Goal: Task Accomplishment & Management: Manage account settings

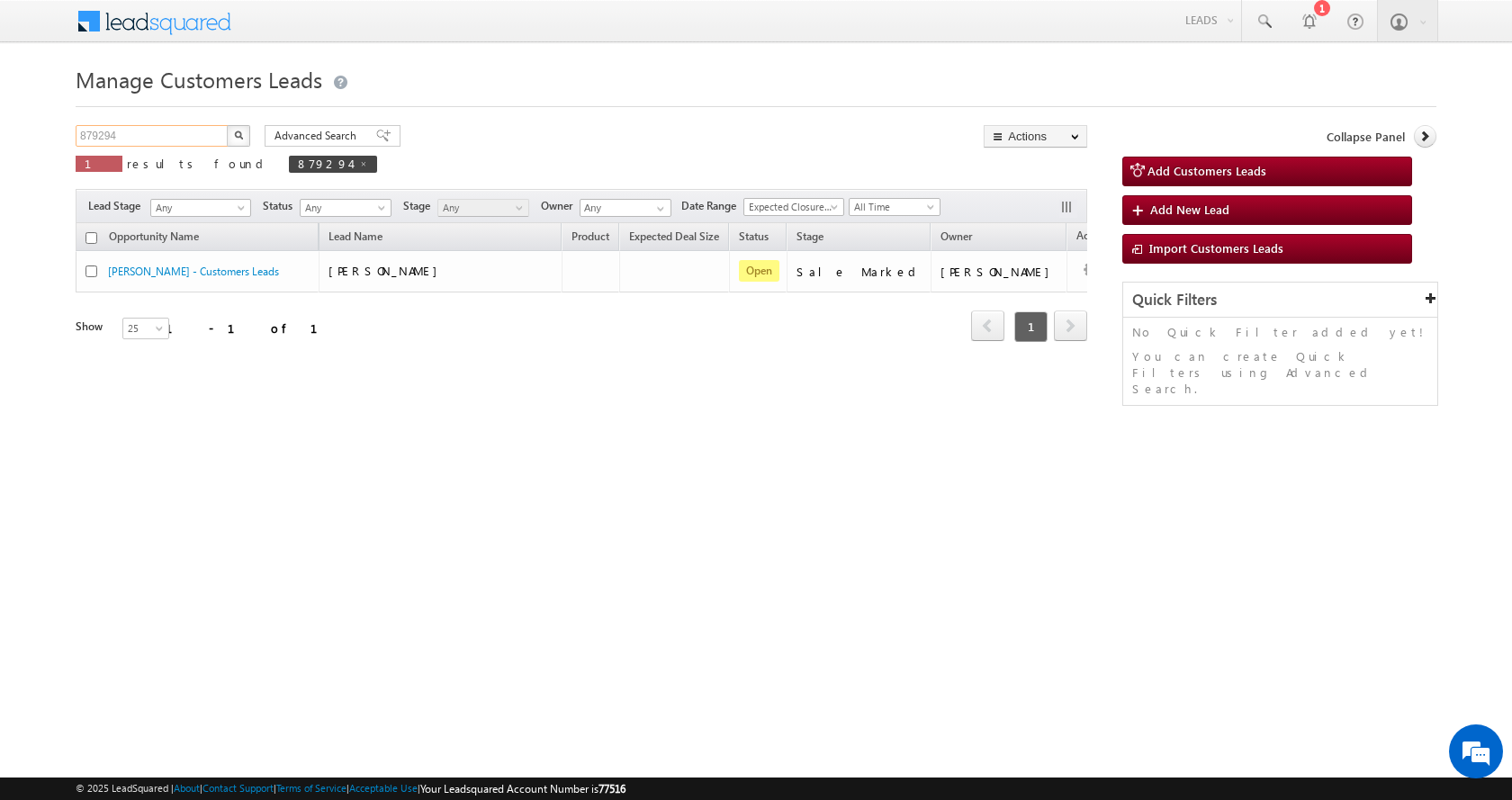
click at [101, 136] on input "879294" at bounding box center [152, 136] width 154 height 22
paste input "99810"
type input "899810"
click at [234, 135] on img "button" at bounding box center [238, 135] width 9 height 9
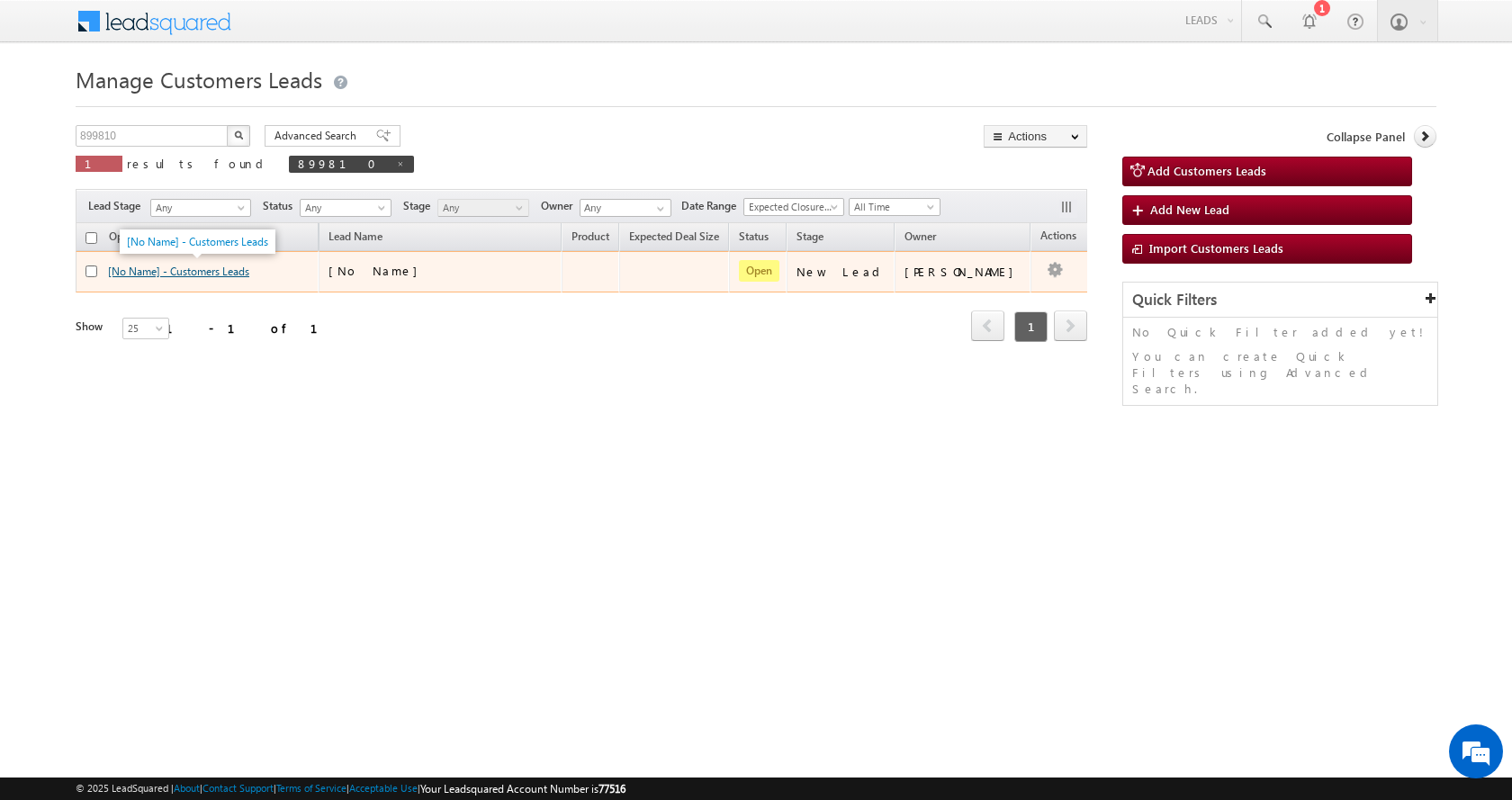
click at [190, 276] on link "[No Name] - Customers Leads" at bounding box center [179, 271] width 141 height 13
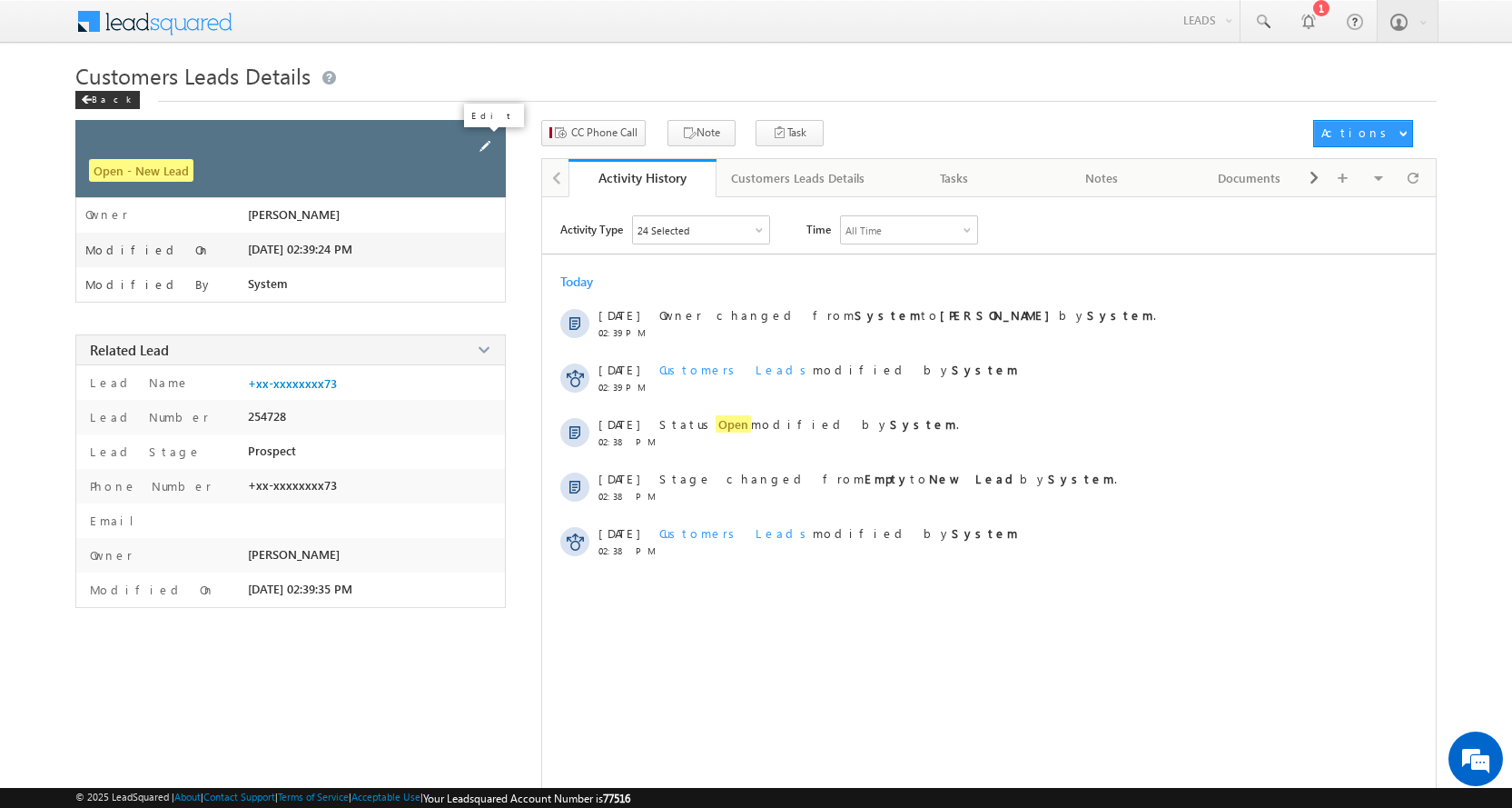
click at [488, 140] on span at bounding box center [485, 146] width 20 height 20
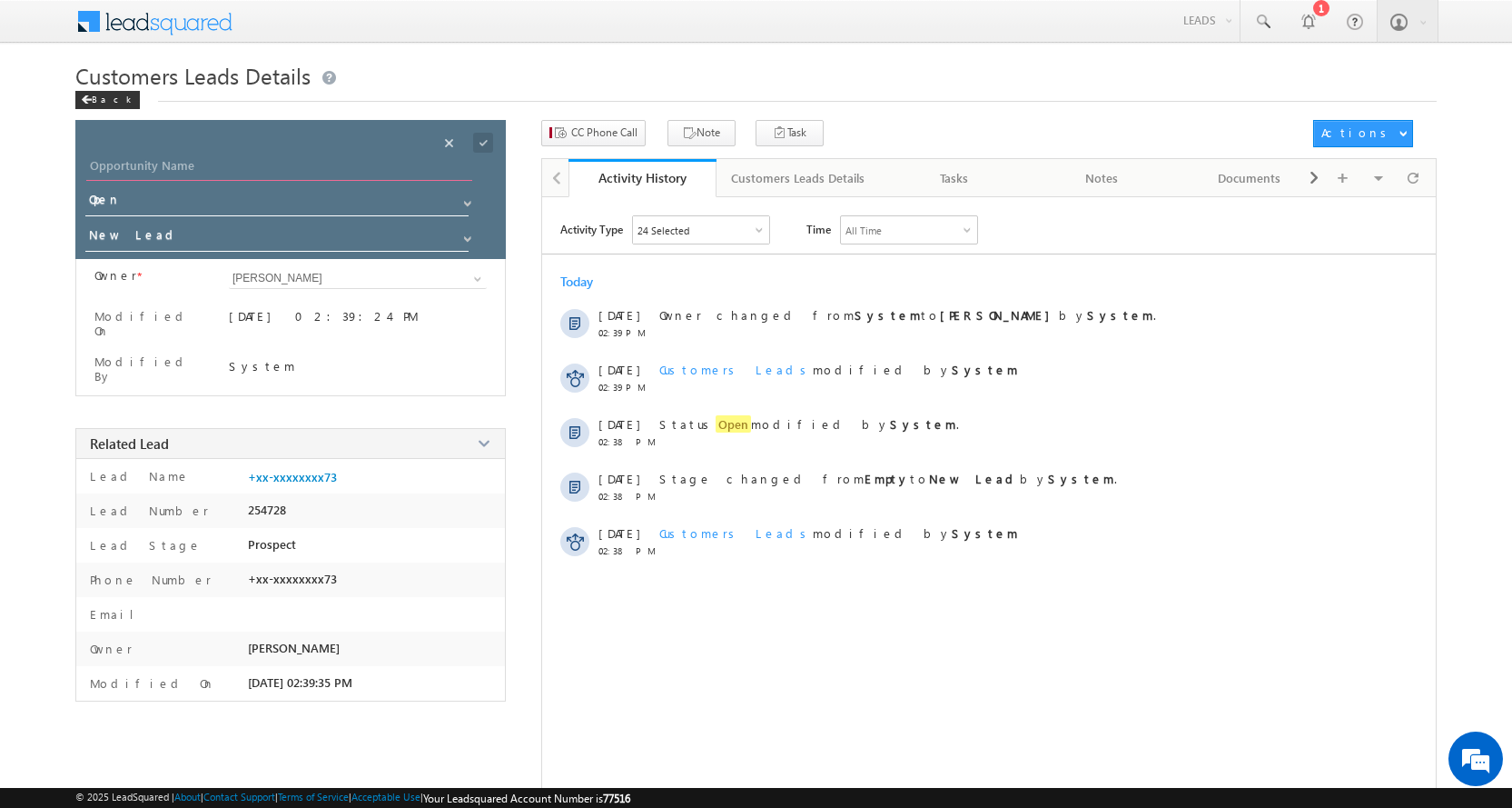
click at [222, 164] on input "Opportunity Name" at bounding box center [279, 168] width 386 height 25
click at [180, 159] on input "Opportunity Name" at bounding box center [279, 168] width 386 height 25
paste input "[PERSON_NAME] [PERSON_NAME]"
type input "[PERSON_NAME] [PERSON_NAME]"
click at [464, 238] on span at bounding box center [467, 238] width 14 height 14
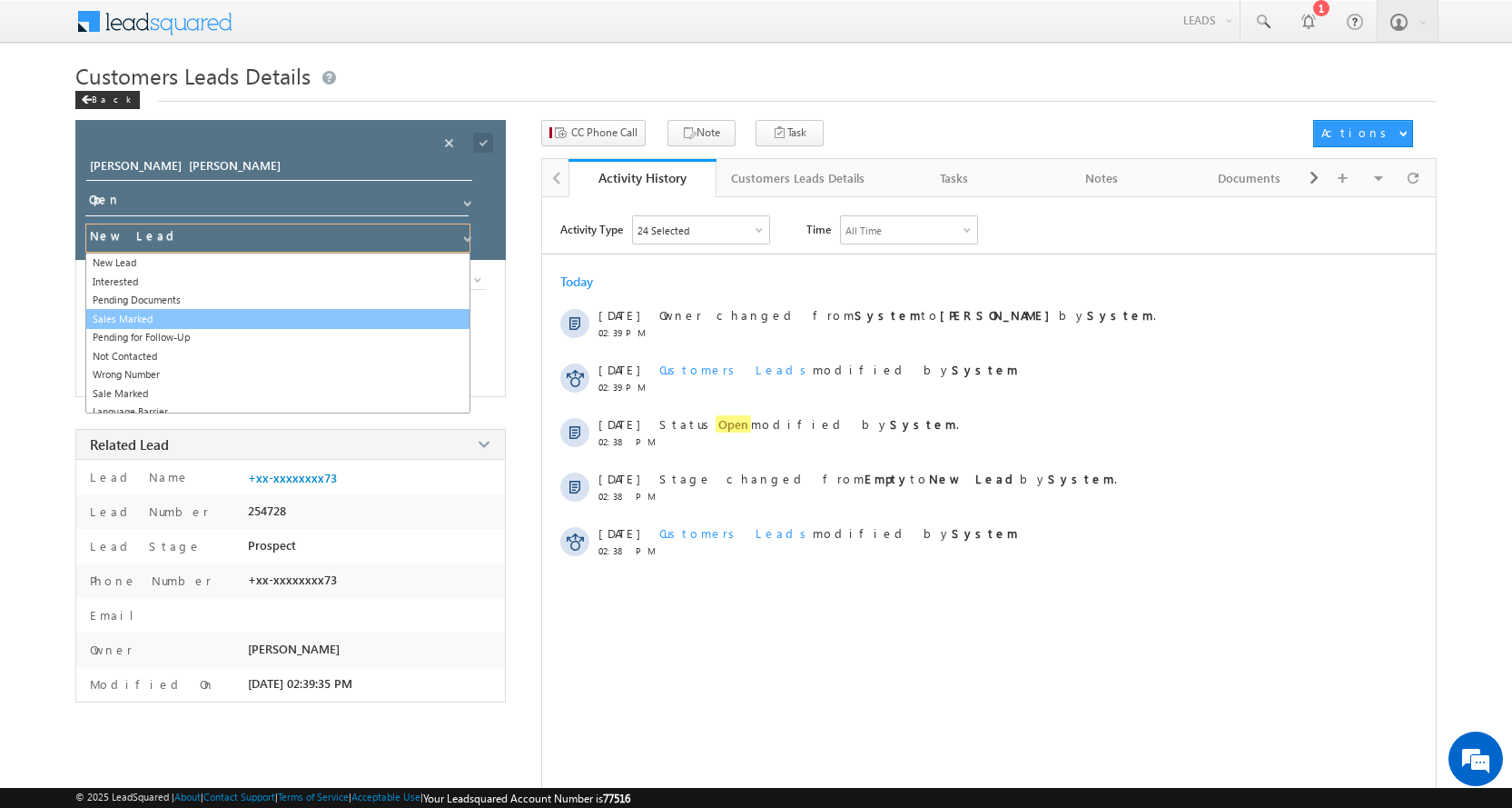
click at [150, 314] on link "Sales Marked" at bounding box center [279, 319] width 385 height 21
type input "Sales Marked"
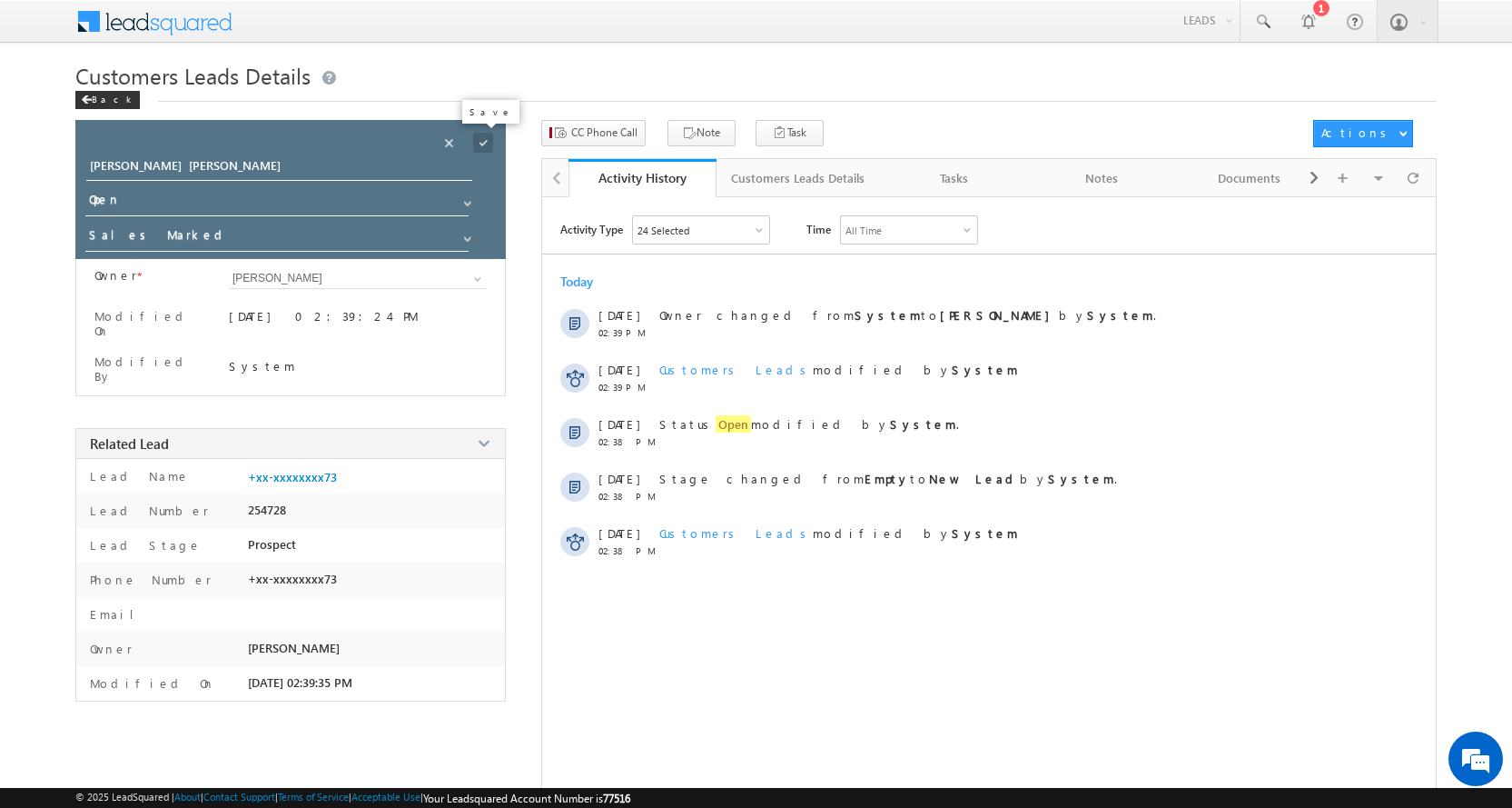
click at [481, 138] on span at bounding box center [483, 143] width 20 height 20
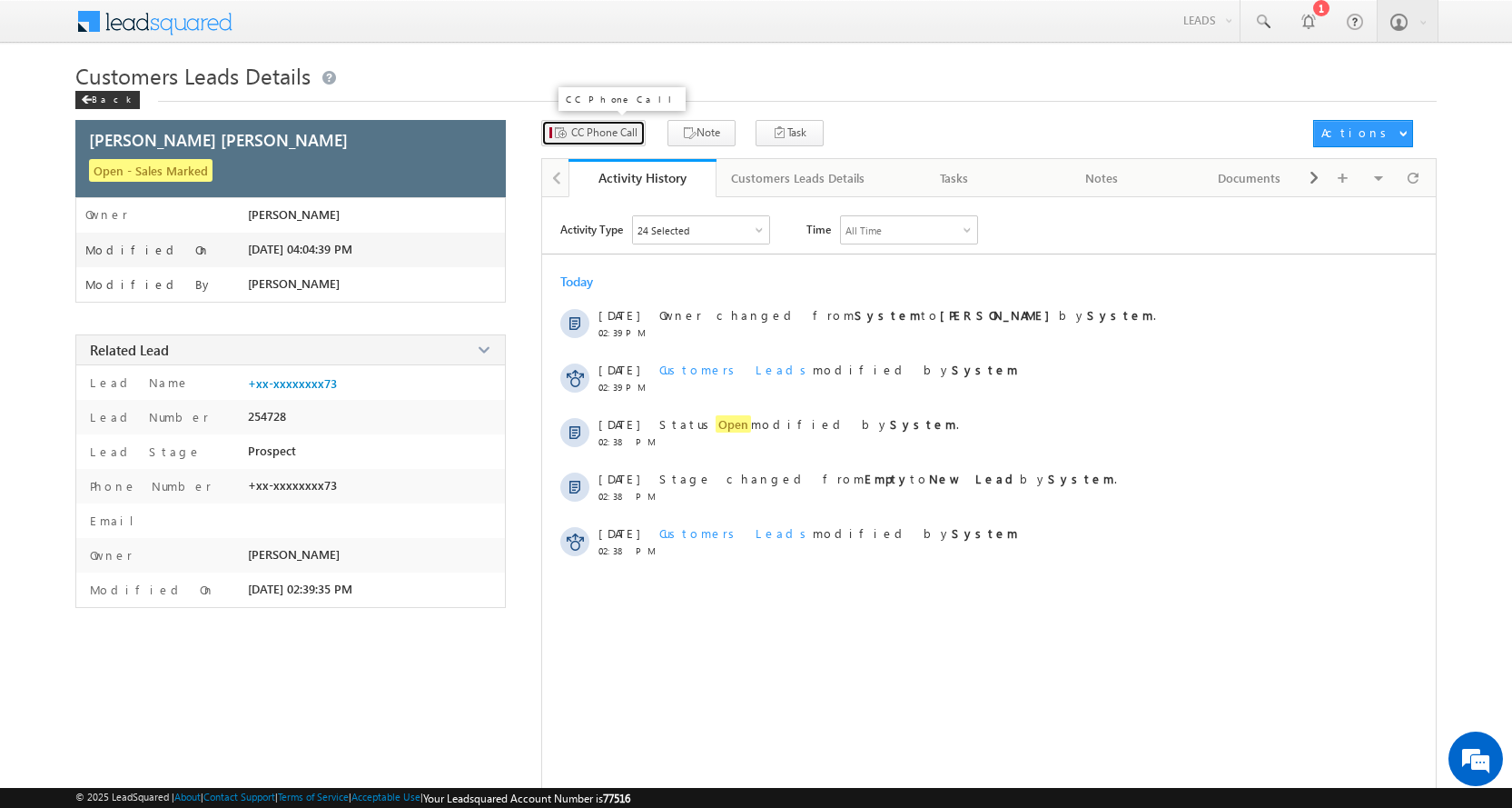
click at [606, 141] on button "CC Phone Call" at bounding box center [594, 132] width 104 height 26
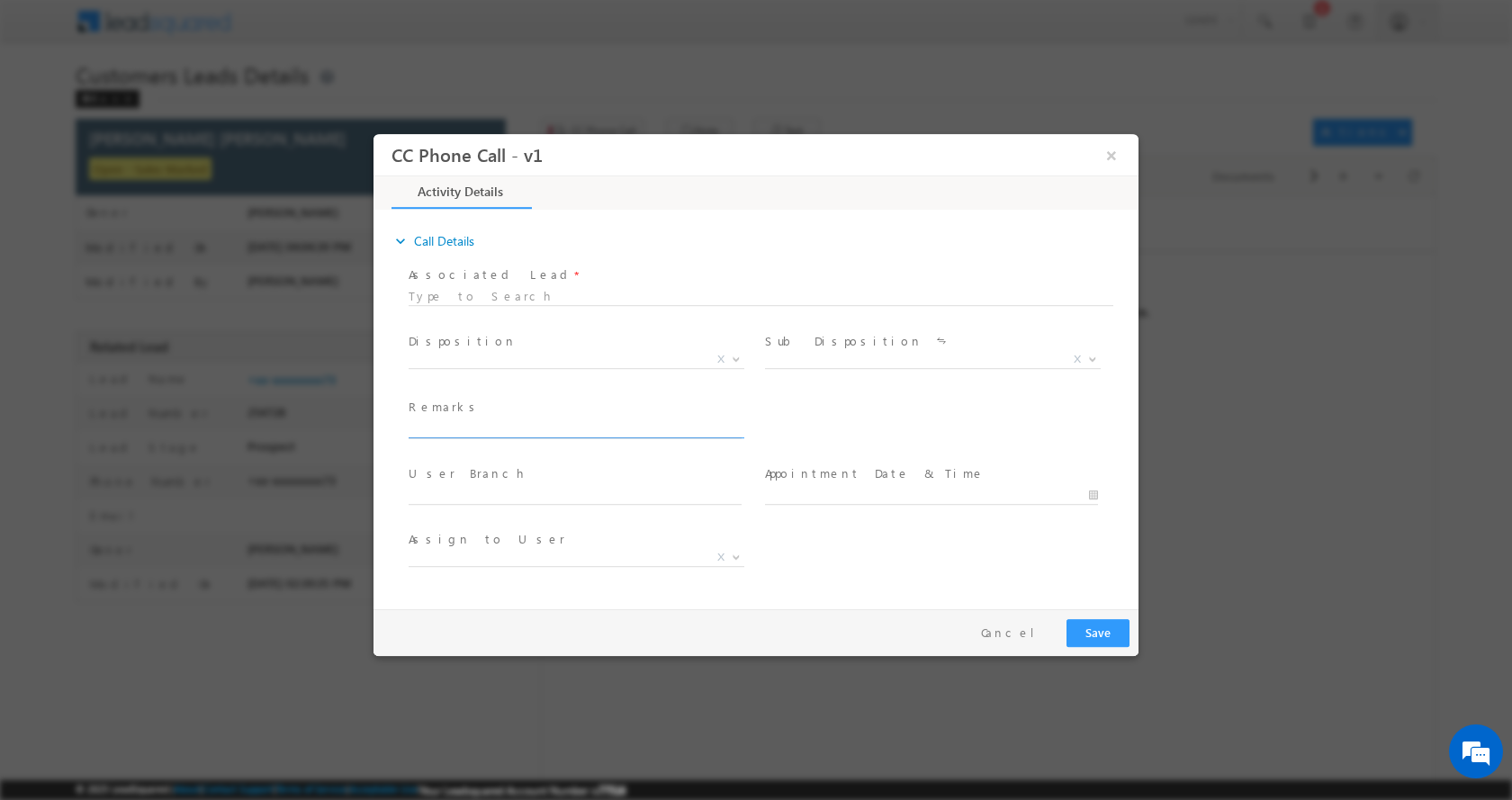
click at [458, 425] on input "text" at bounding box center [575, 428] width 333 height 18
type input "[PERSON_NAME] [PERSON_NAME]- 8007873373- P+C-REG-WIFE-30-AGE-[DEMOGRAPHIC_DATA]…"
select select "[PERSON_NAME][EMAIL_ADDRESS][PERSON_NAME][DOMAIN_NAME]"
type input "[PERSON_NAME] [PERSON_NAME]- 8007873373- P+C-REG-WIFE-30-AGE-[DEMOGRAPHIC_DATA]…"
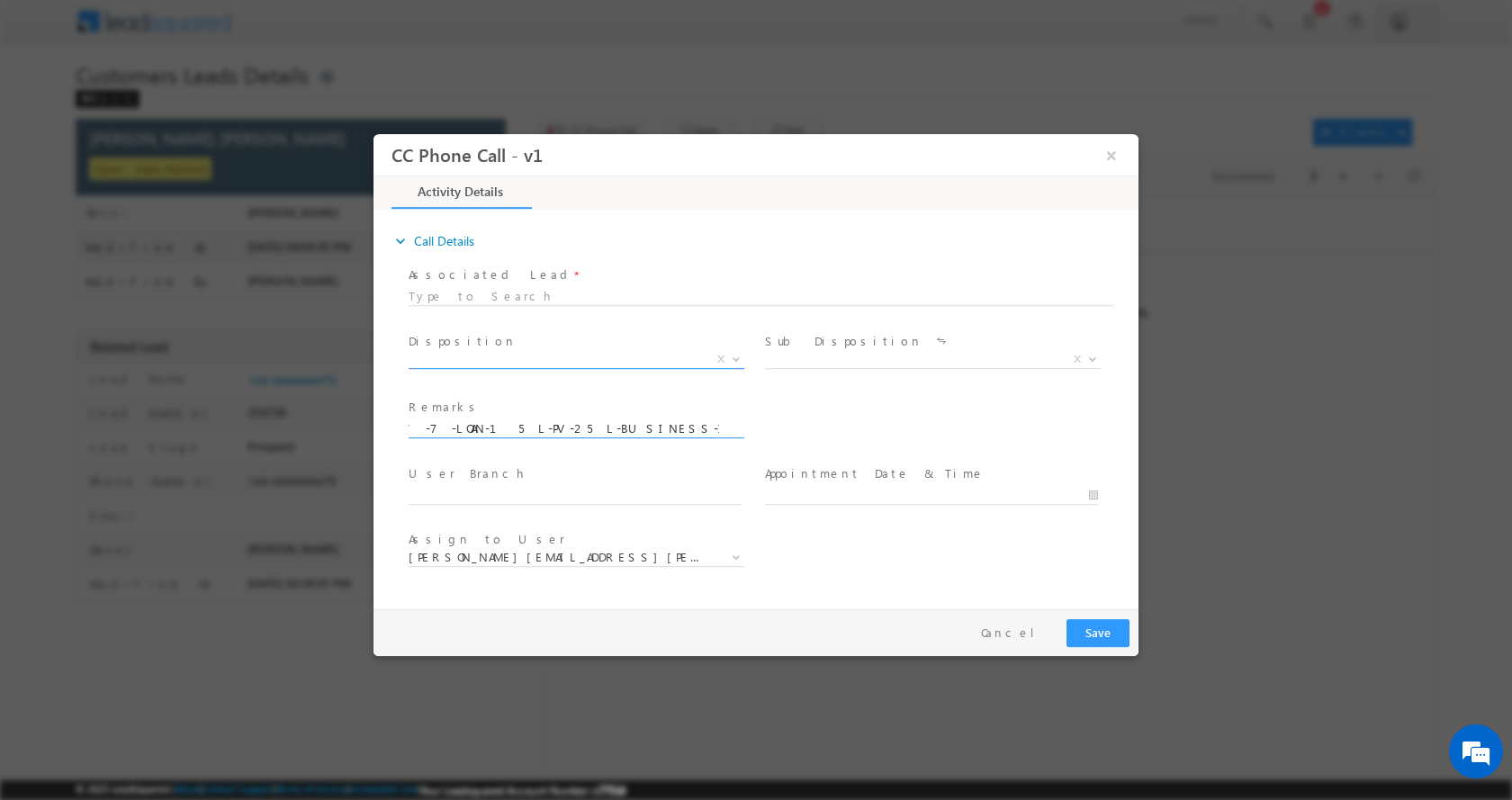
click at [735, 358] on b at bounding box center [735, 357] width 11 height 7
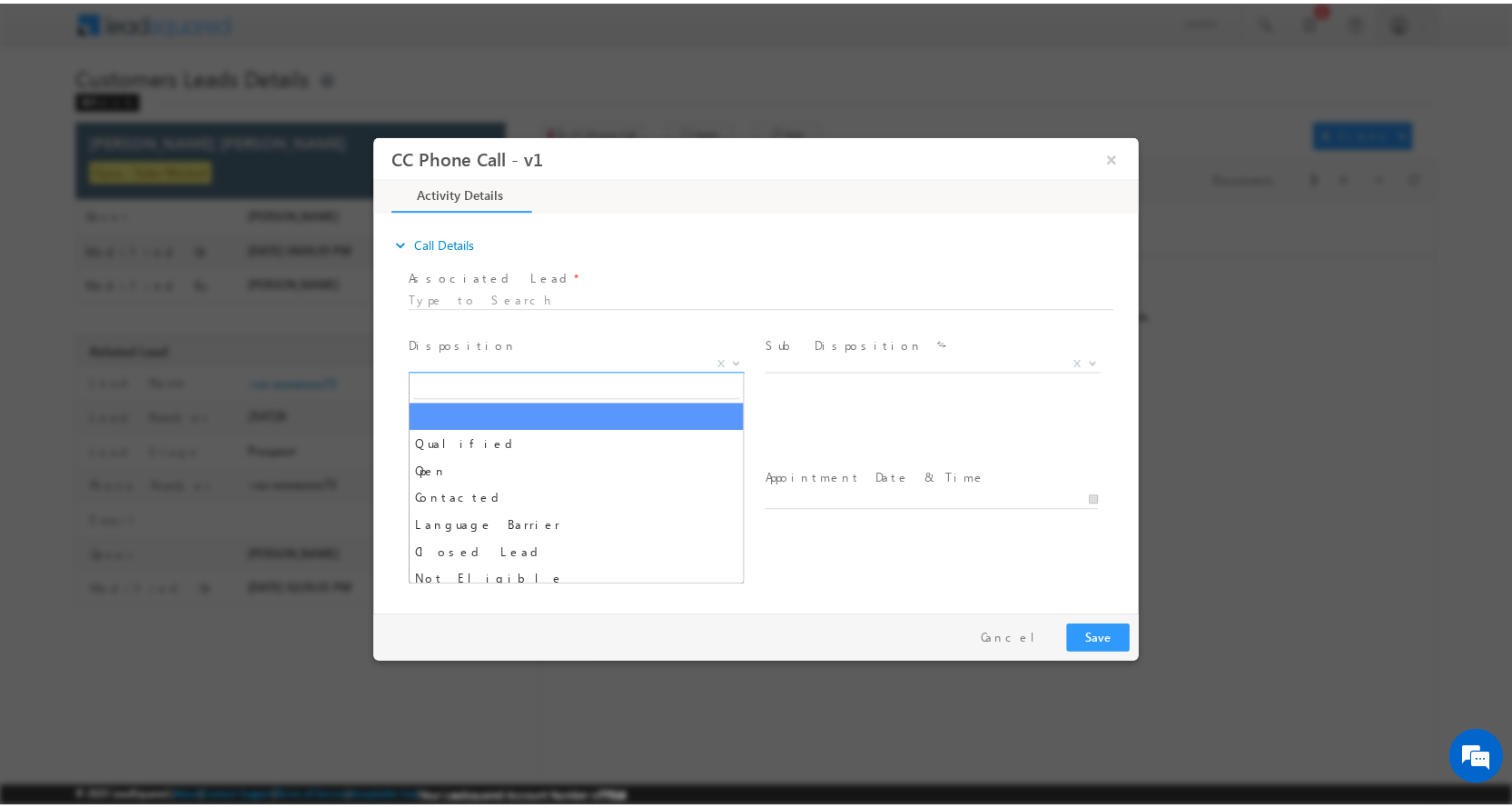
scroll to position [0, 0]
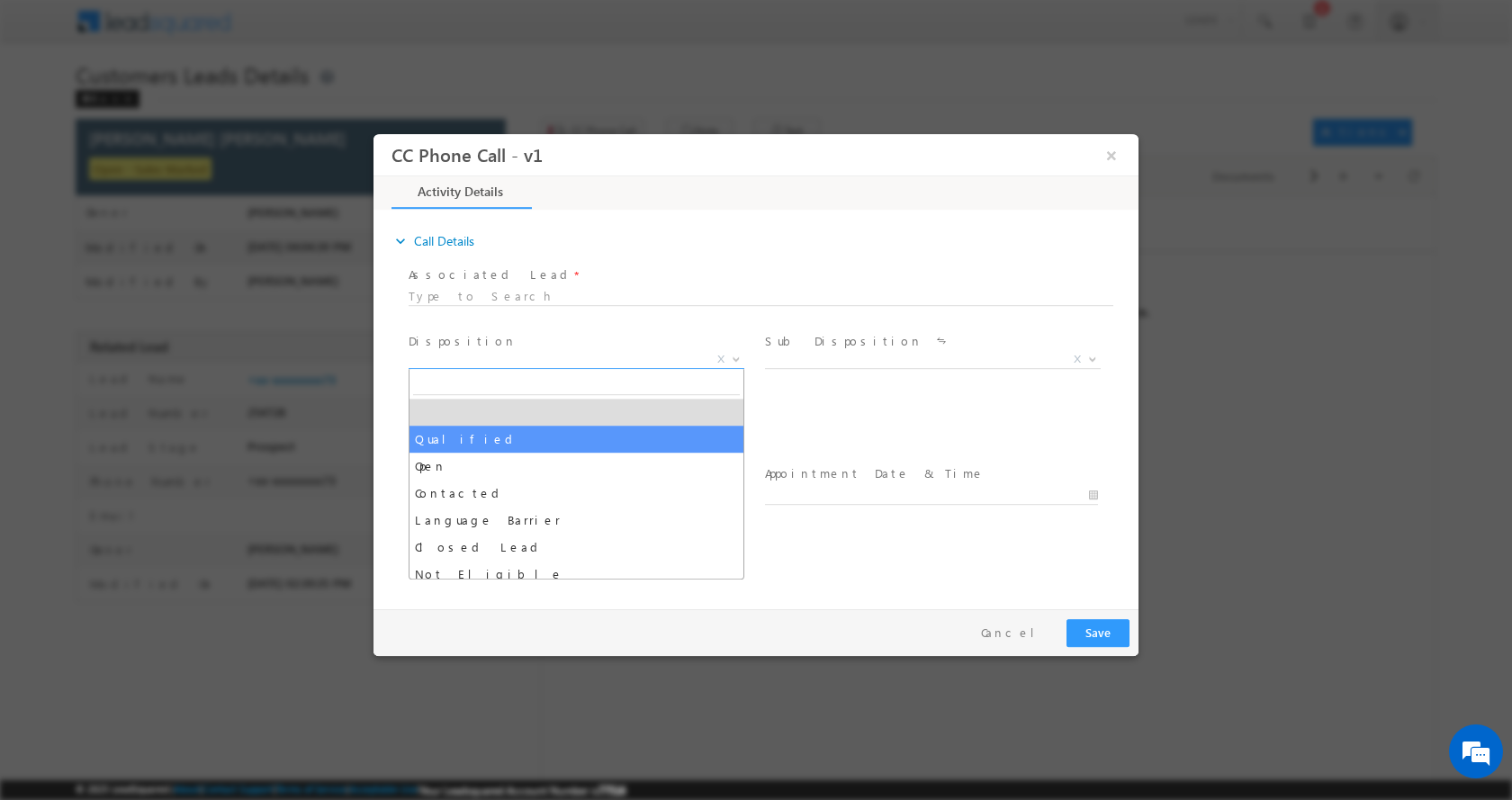
select select "Qualified"
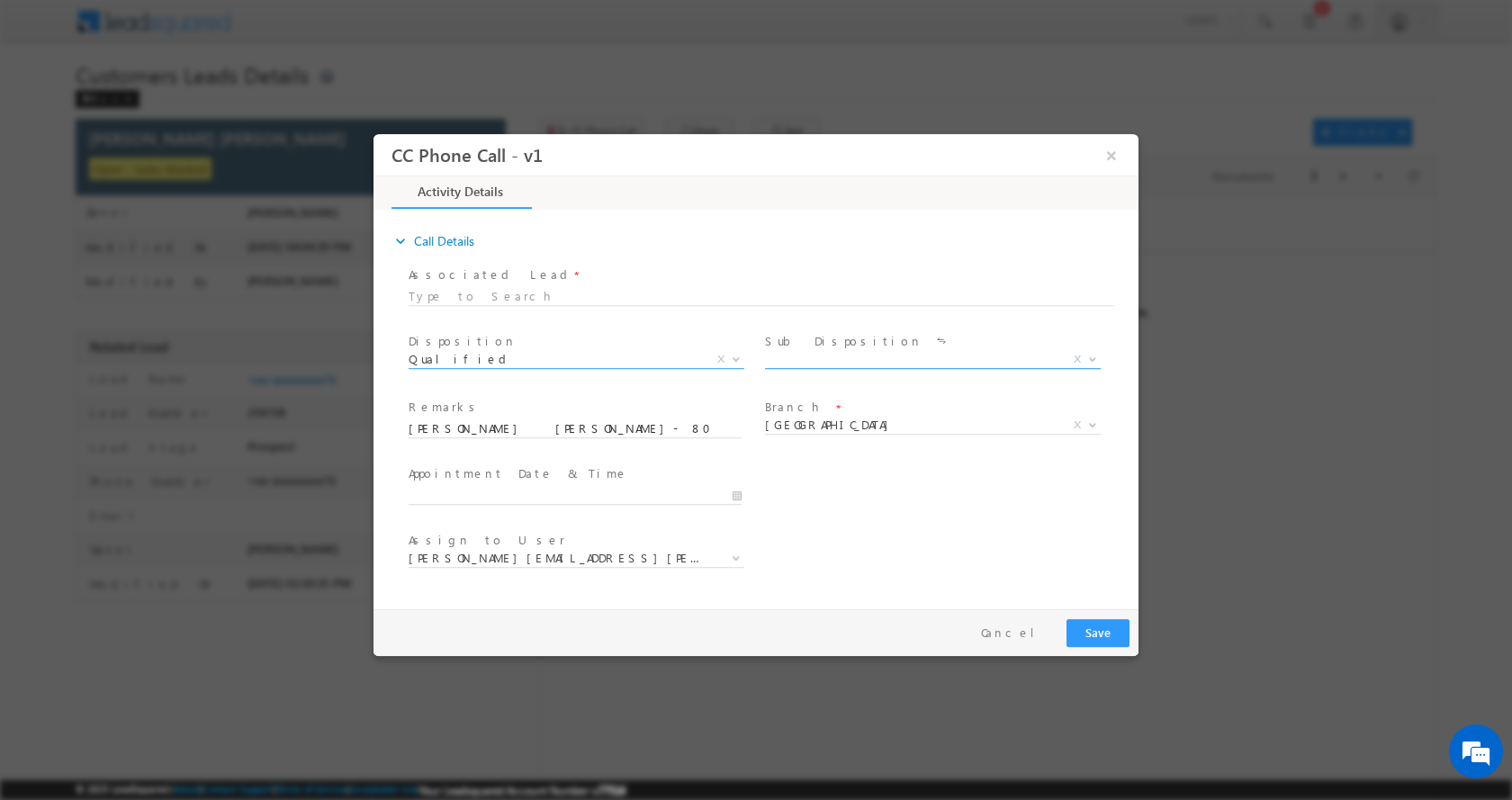
click at [1096, 356] on b at bounding box center [1092, 357] width 11 height 7
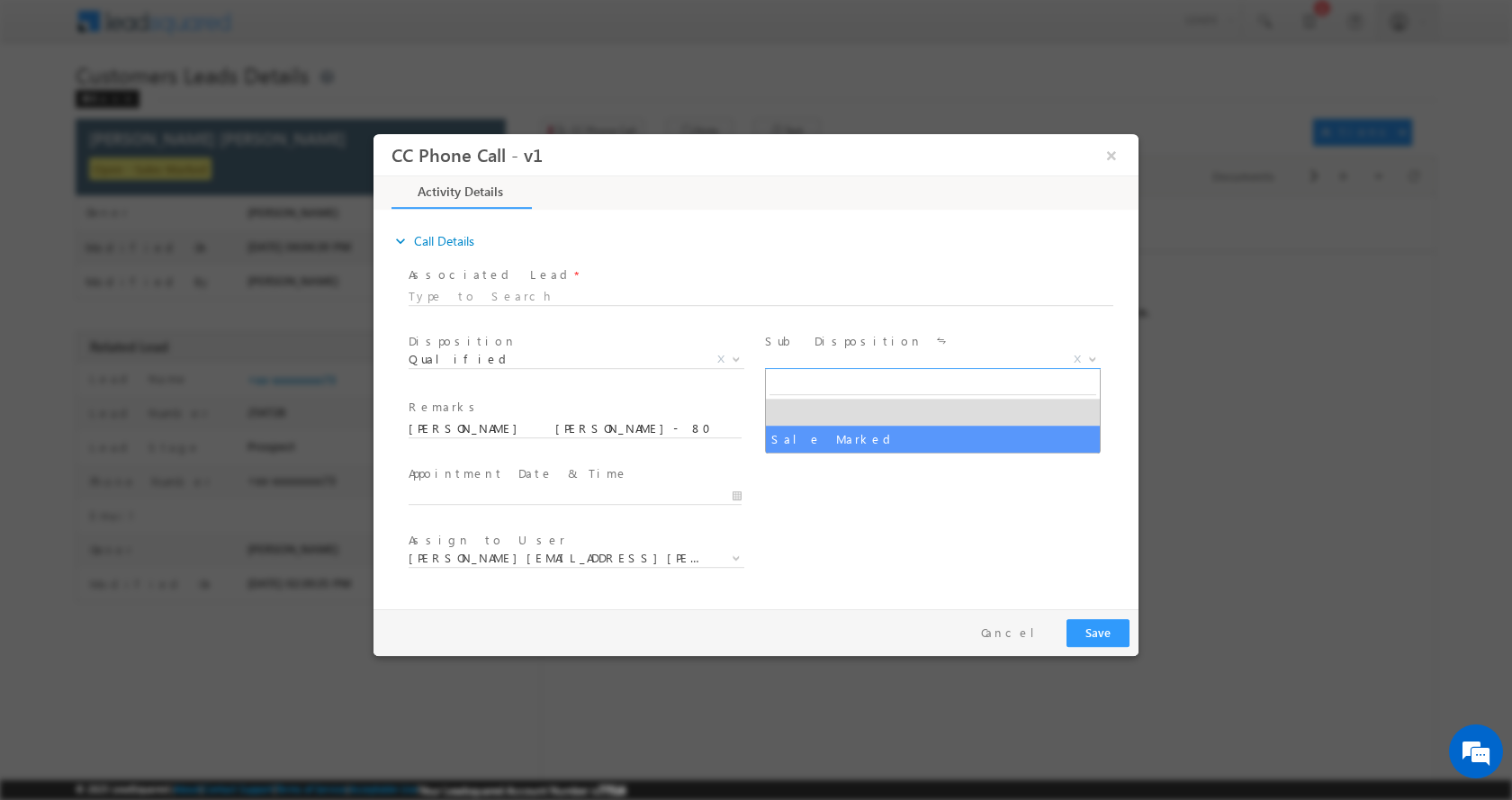
select select "Sale Marked"
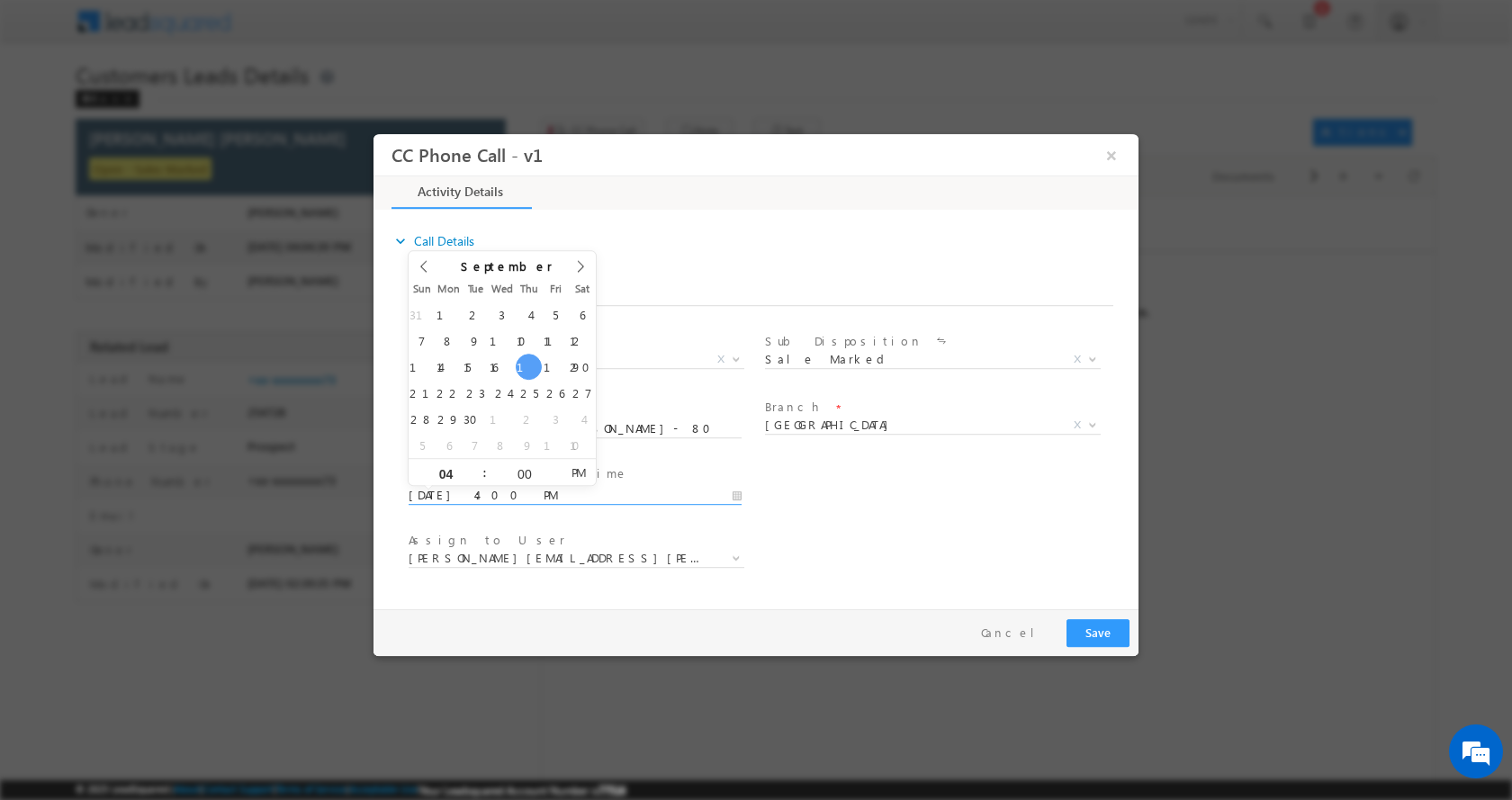
click at [739, 495] on input "[DATE] 4:00 PM" at bounding box center [575, 495] width 333 height 18
type input "[DATE] 3:00 PM"
type input "03"
click at [477, 482] on span at bounding box center [477, 478] width 12 height 13
type input "[DATE] 2:00 PM"
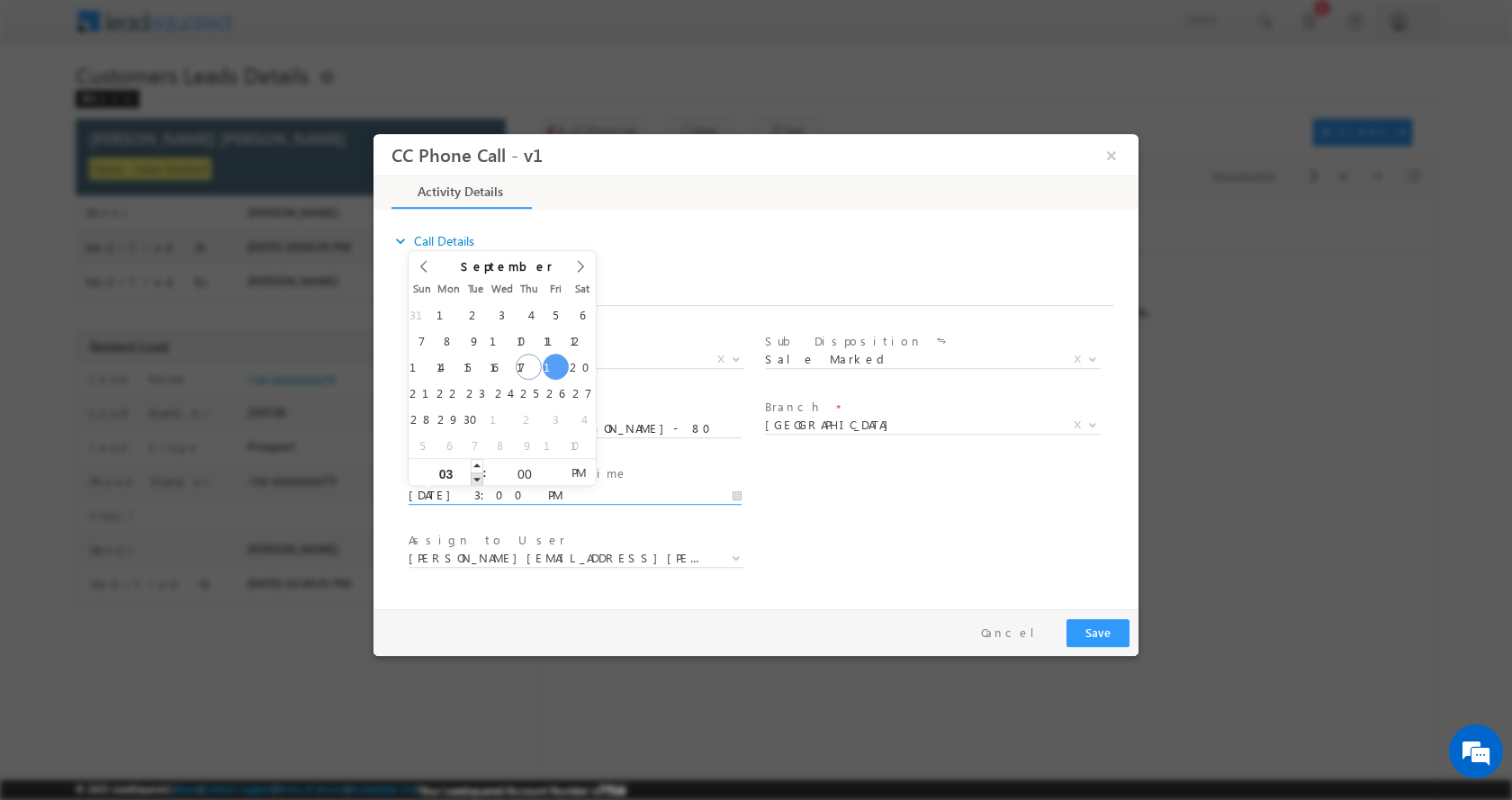
type input "02"
click at [477, 482] on span at bounding box center [477, 478] width 12 height 13
type input "[DATE] 1:00 PM"
type input "01"
click at [477, 479] on span at bounding box center [477, 478] width 12 height 13
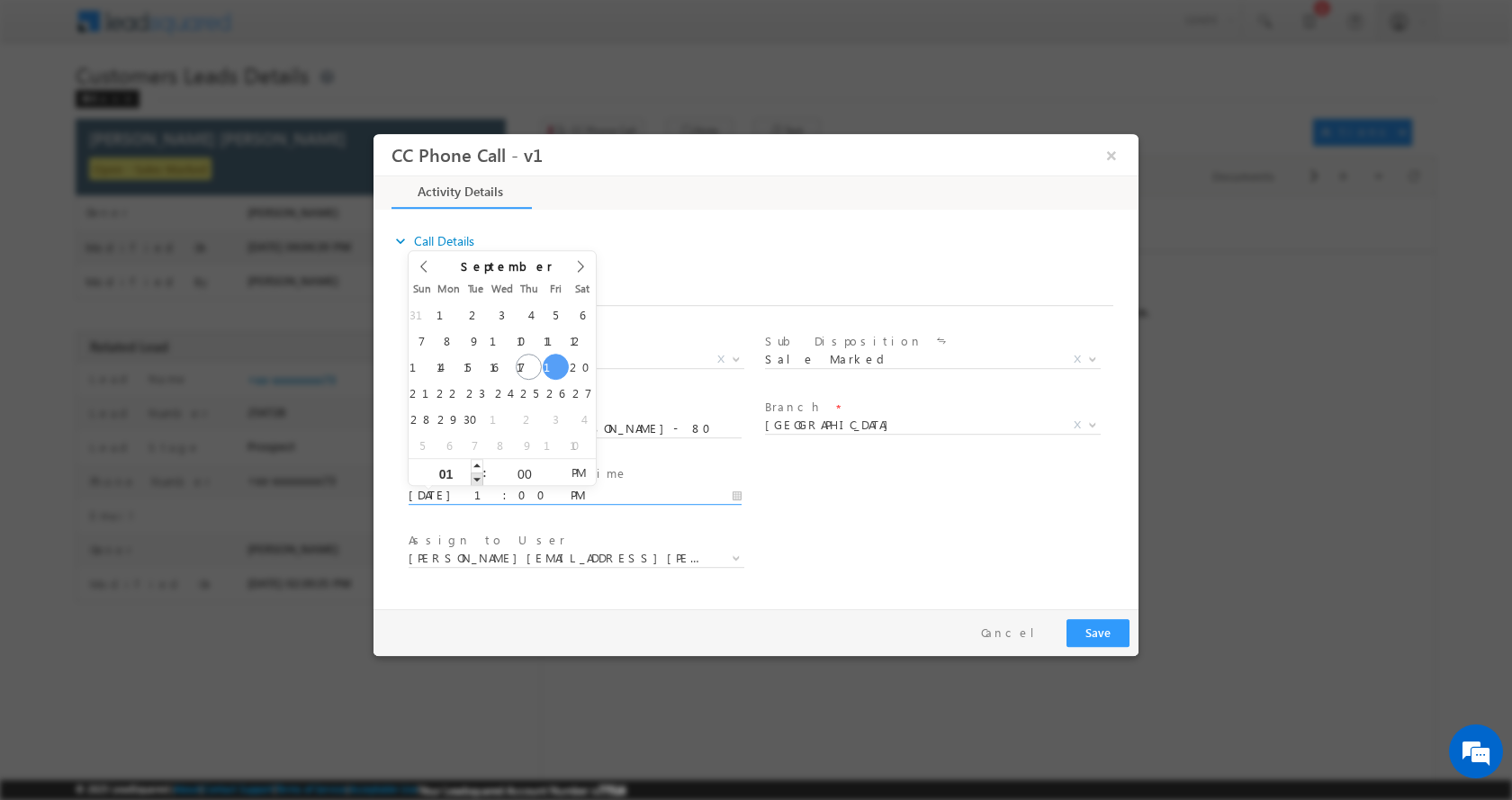
type input "[DATE] 12:00 PM"
type input "12"
click at [477, 479] on span at bounding box center [477, 478] width 12 height 13
click at [1078, 624] on button "Save" at bounding box center [1098, 631] width 63 height 28
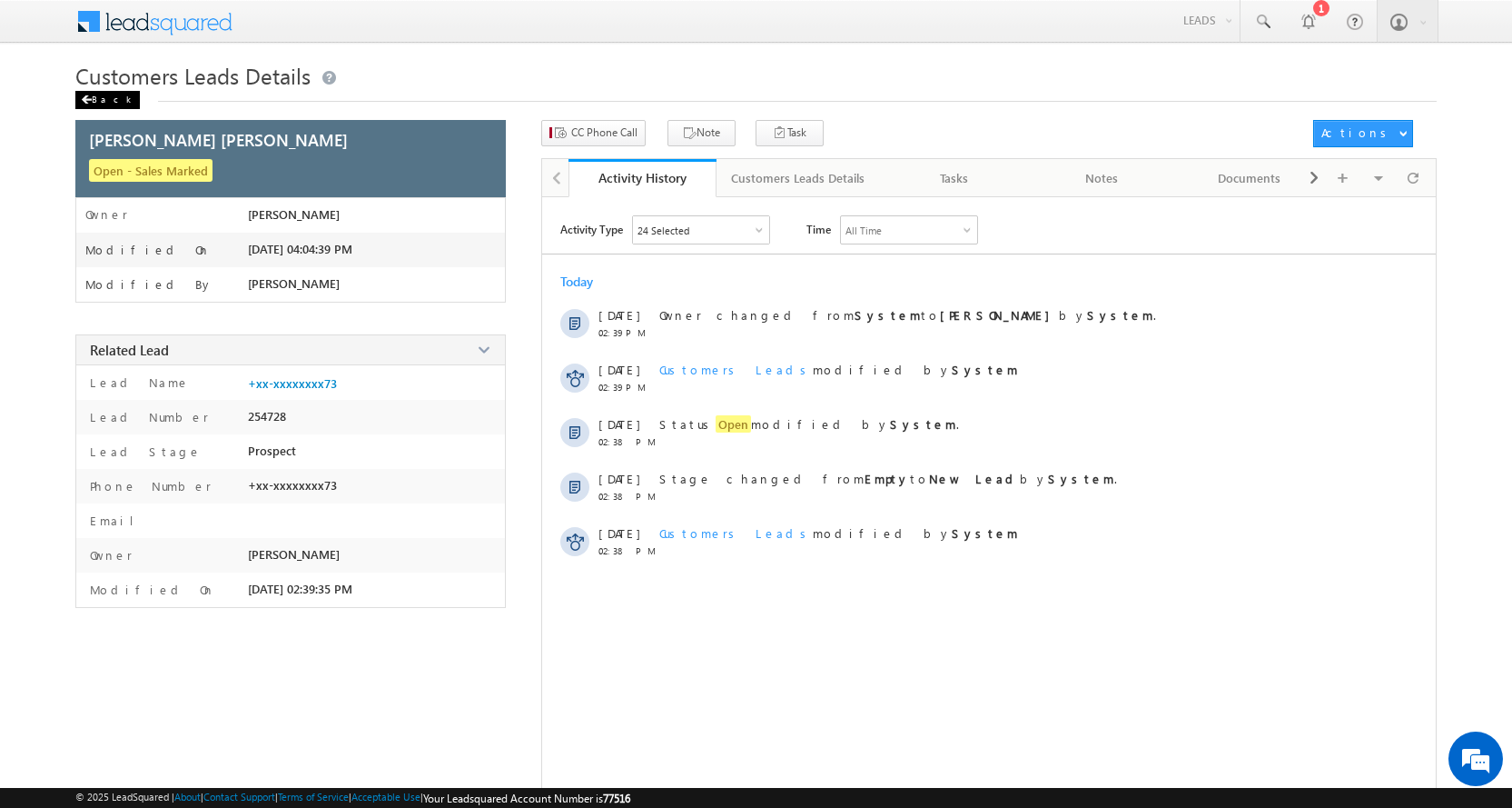
click at [93, 97] on div "Back" at bounding box center [107, 99] width 65 height 18
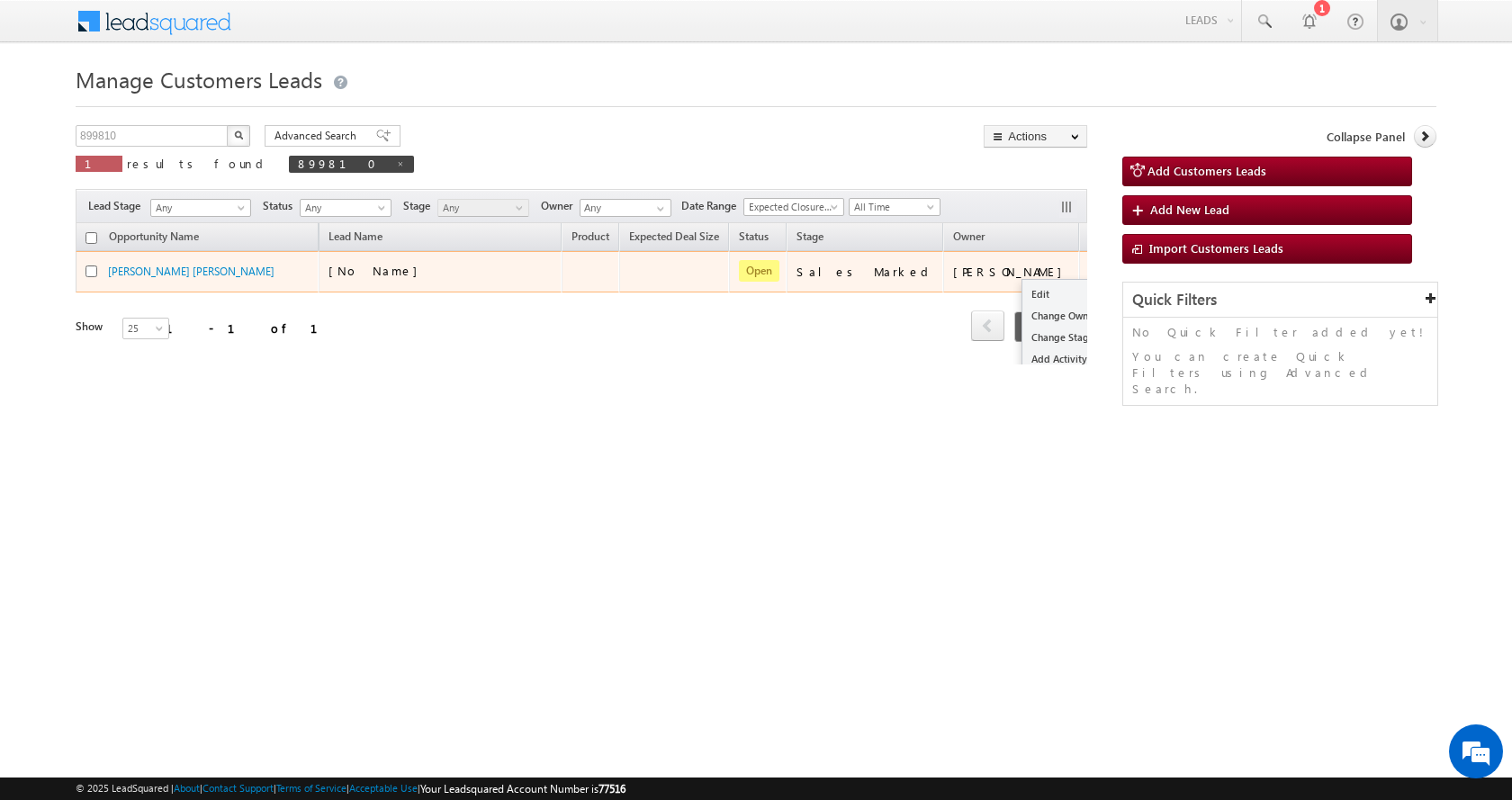
click at [1089, 266] on div "Edit Change Owner Change Stage Add Activity Add Task Delete" at bounding box center [1103, 271] width 29 height 24
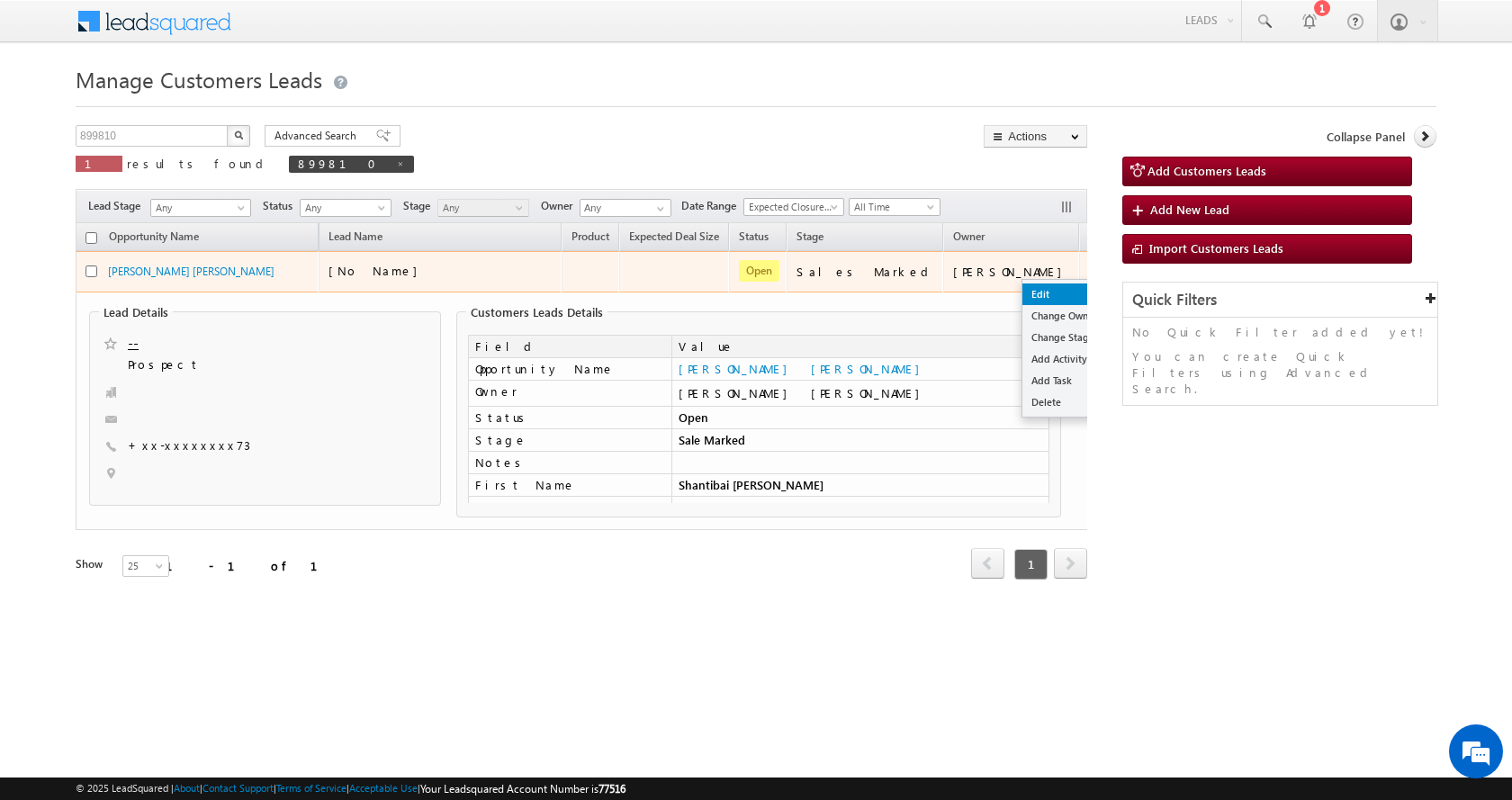
click at [1023, 298] on link "Edit" at bounding box center [1068, 294] width 90 height 22
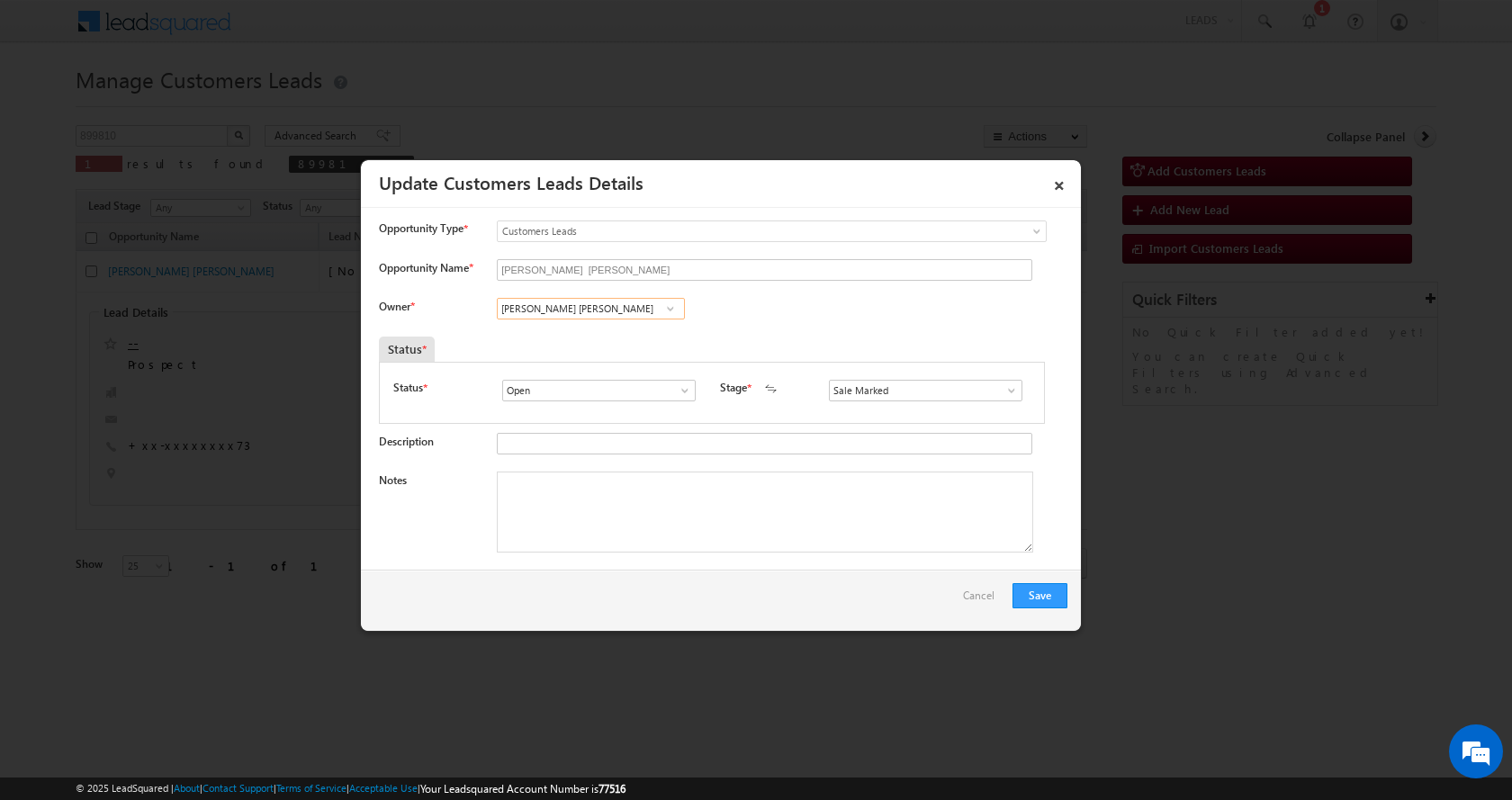
click at [557, 312] on input "Ankush Balkrushn Deulkar" at bounding box center [590, 308] width 188 height 22
paste input "shish Kailash Bhati"
click at [593, 338] on span "ashish.bhati@sgrlimited.in" at bounding box center [586, 343] width 162 height 13
type input "Ashish Kailash Bhati"
click at [562, 505] on textarea "Notes" at bounding box center [765, 512] width 537 height 81
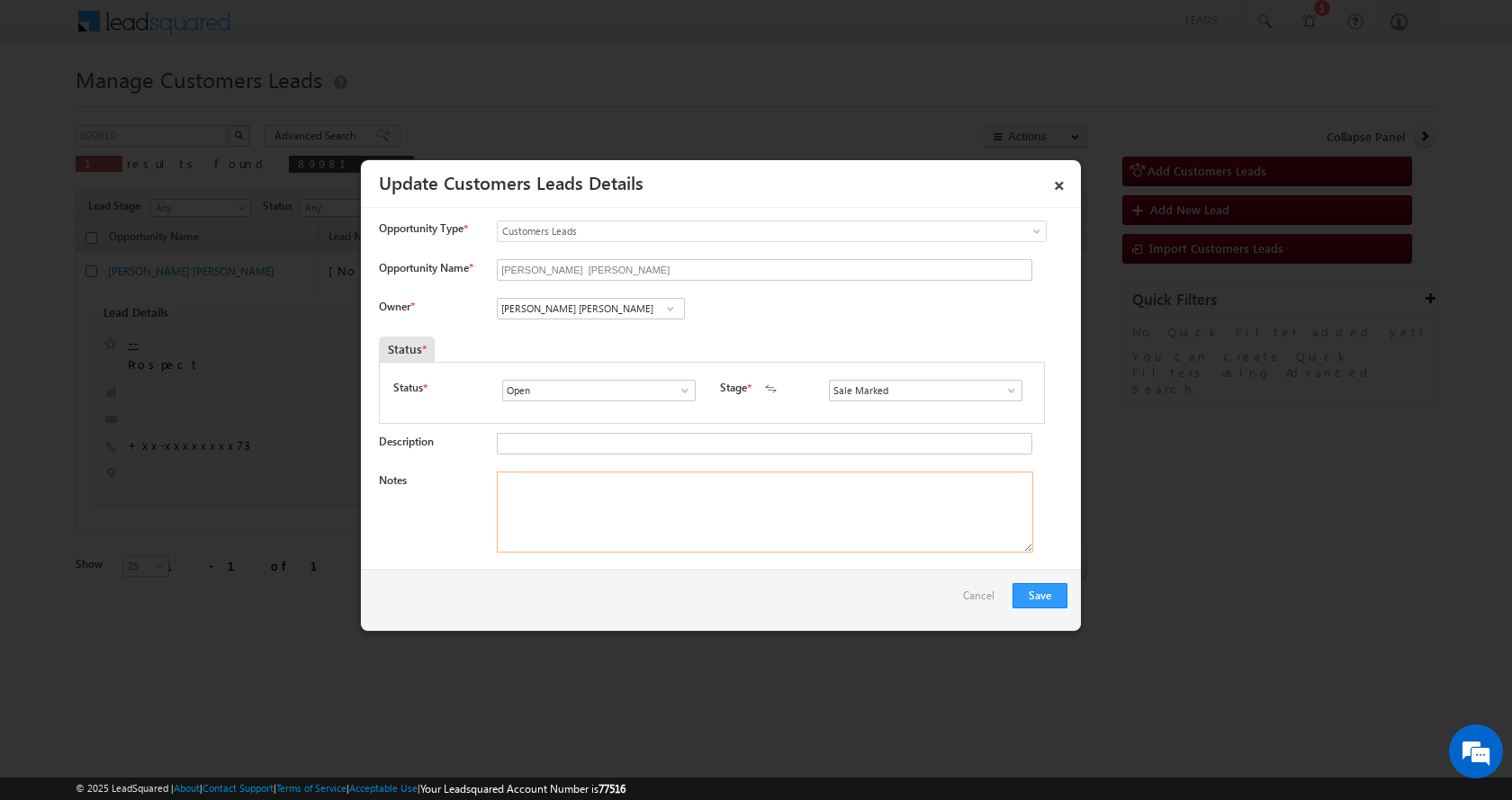
paste textarea "[PERSON_NAME] [PERSON_NAME]- 8007873373- P+C-REG-WIFE-30-AGE-[DEMOGRAPHIC_DATA]…"
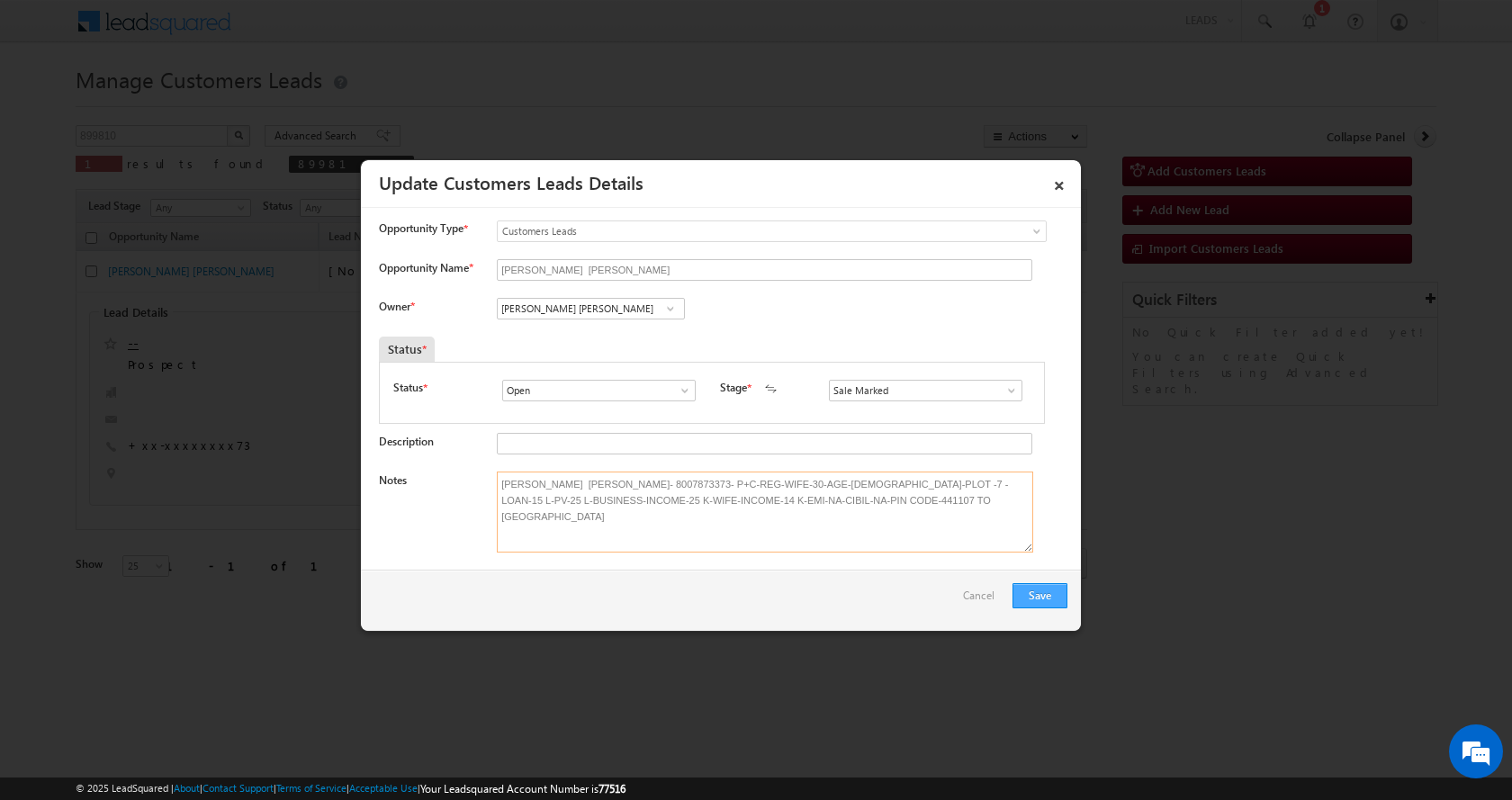
type textarea "[PERSON_NAME] [PERSON_NAME]- 8007873373- P+C-REG-WIFE-30-AGE-[DEMOGRAPHIC_DATA]…"
click at [1046, 598] on button "Save" at bounding box center [1039, 596] width 54 height 25
